Goal: Find contact information: Find contact information

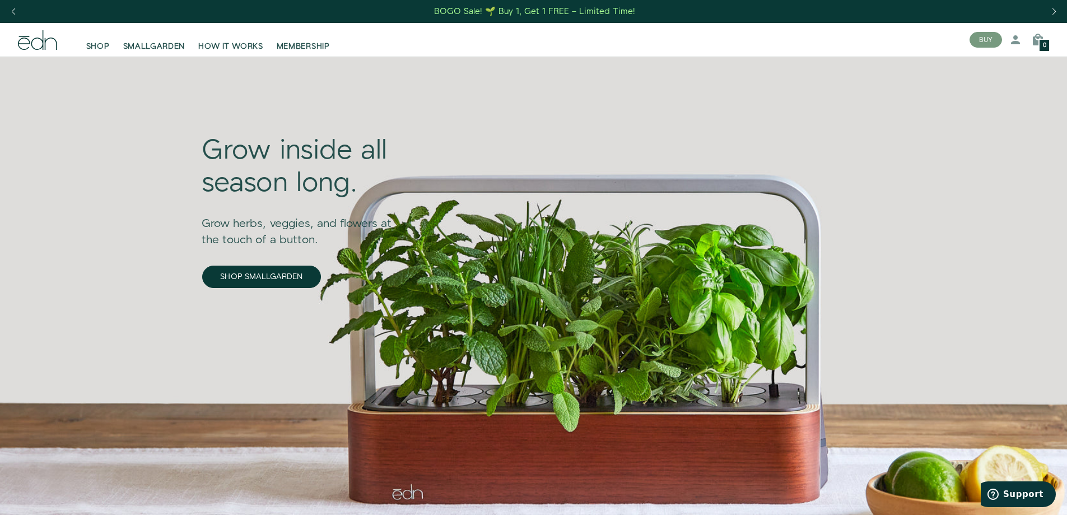
click at [1066, 0] on div at bounding box center [1067, 0] width 0 height 0
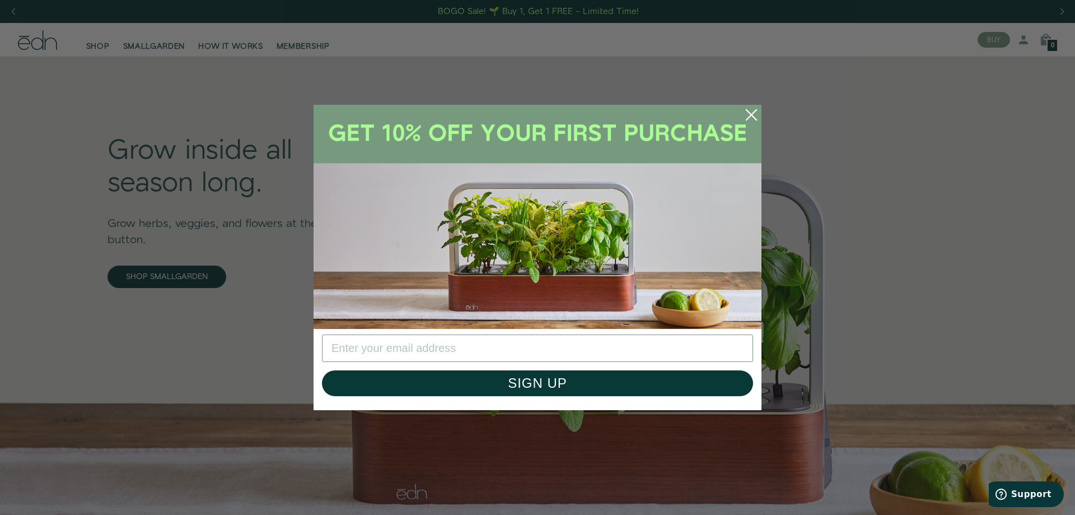
drag, startPoint x: 205, startPoint y: 393, endPoint x: 219, endPoint y: 348, distance: 46.9
click at [1066, 0] on div at bounding box center [1075, 0] width 0 height 0
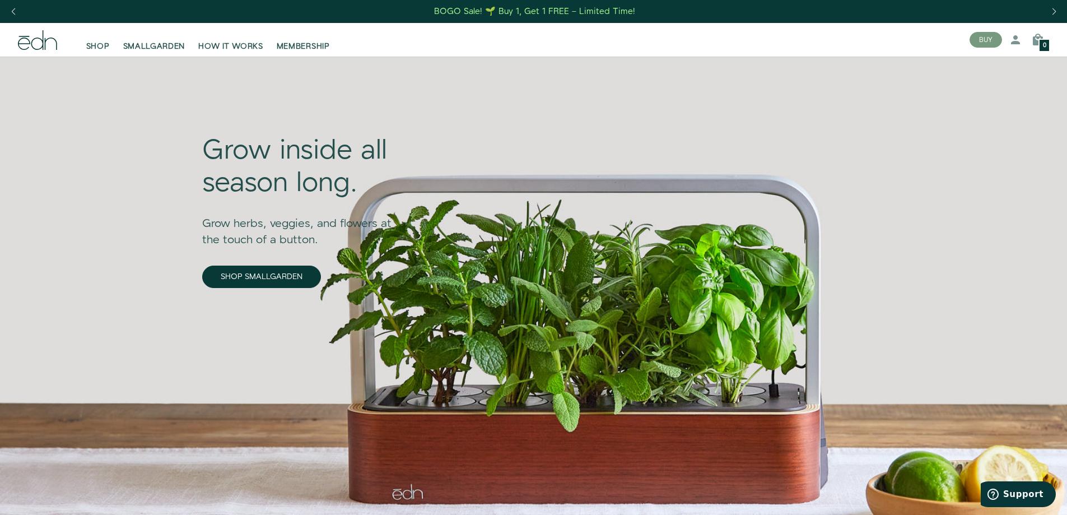
click at [223, 199] on div "Grow inside all season long." at bounding box center [305, 167] width 206 height 64
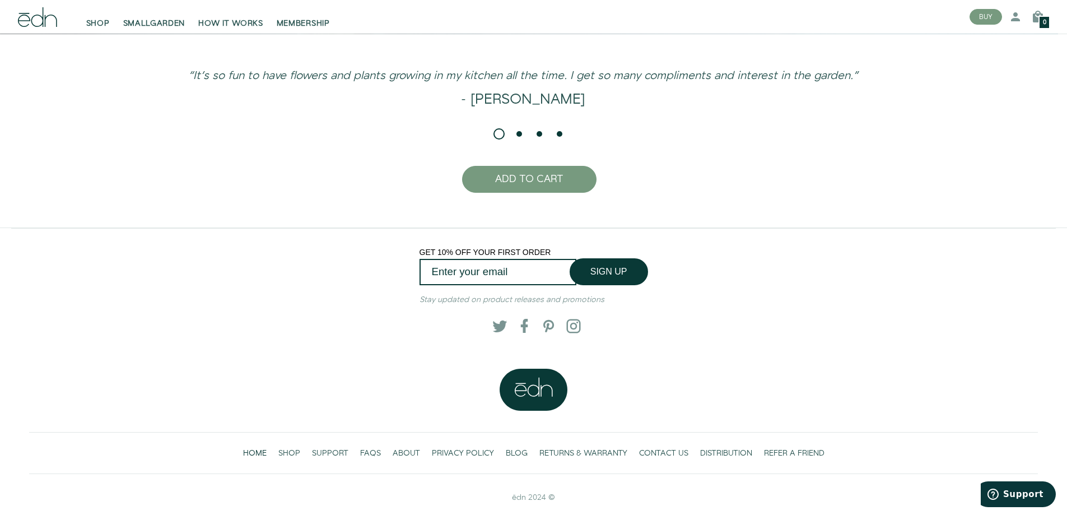
scroll to position [2985, 0]
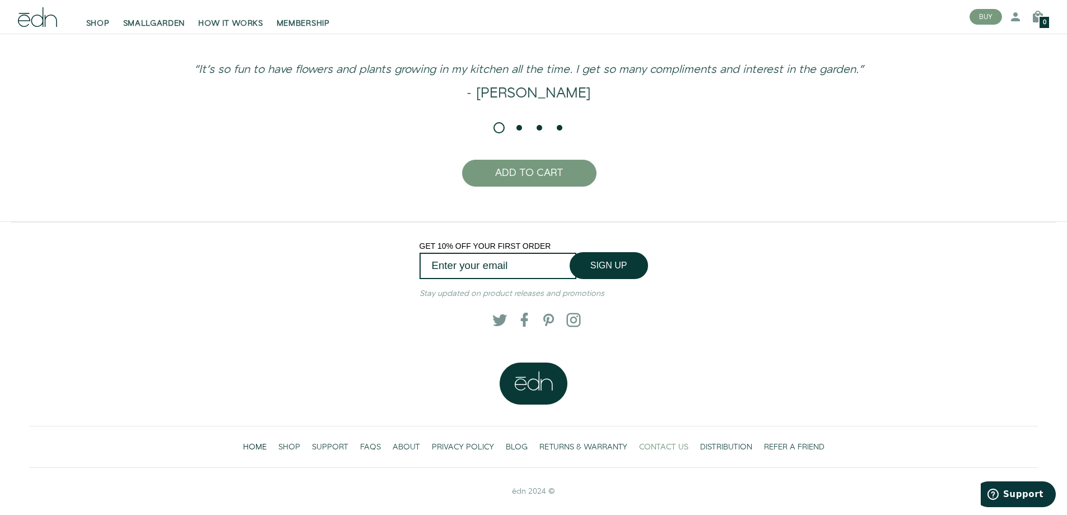
click at [674, 444] on span "CONTACT US" at bounding box center [663, 446] width 49 height 11
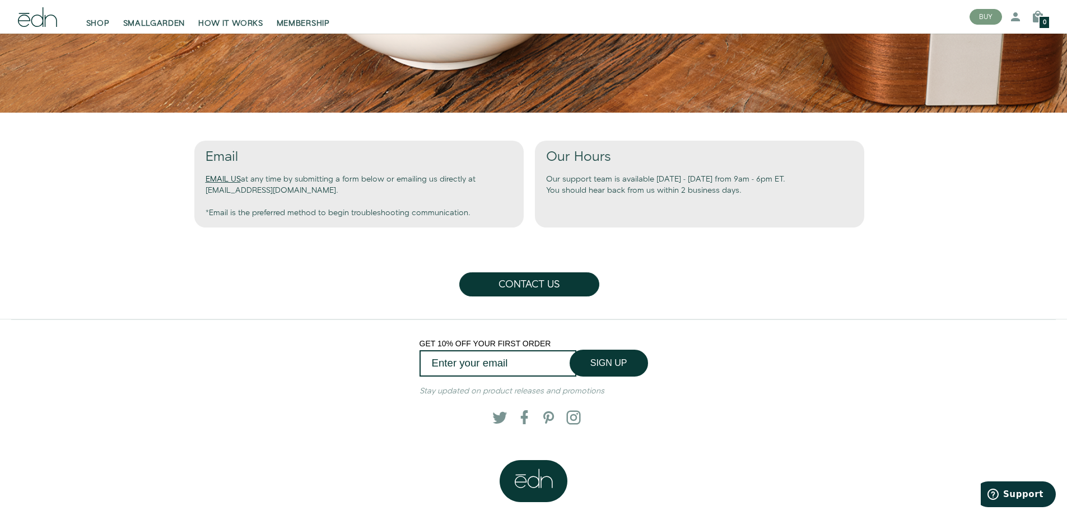
click at [205, 177] on link "EMAIL US" at bounding box center [222, 179] width 35 height 11
